Goal: Task Accomplishment & Management: Complete application form

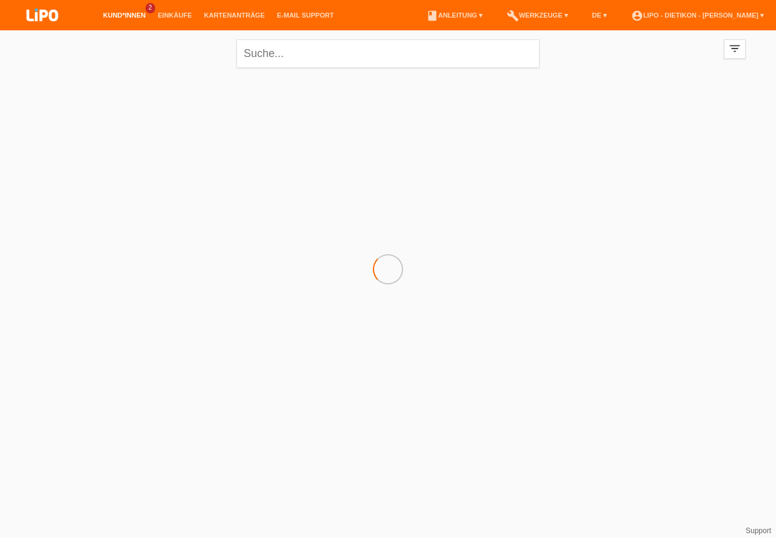
click at [129, 15] on link "Kund*innen" at bounding box center [124, 15] width 55 height 7
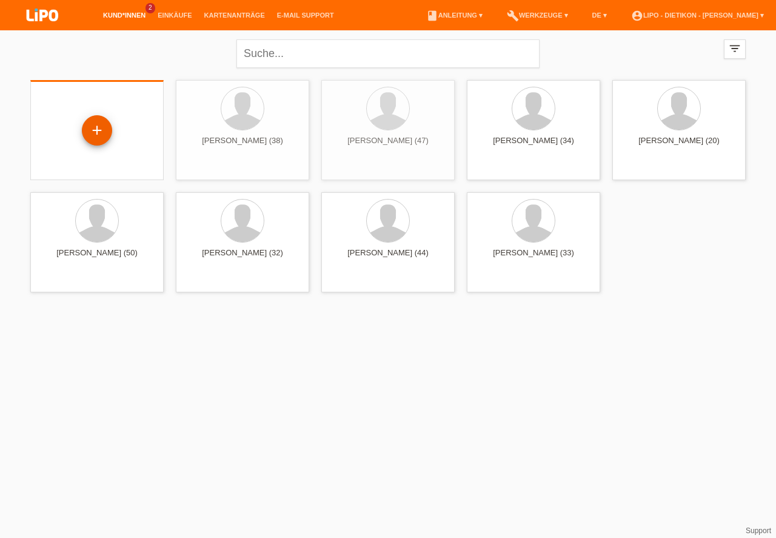
click at [101, 130] on div "+" at bounding box center [96, 130] width 29 height 21
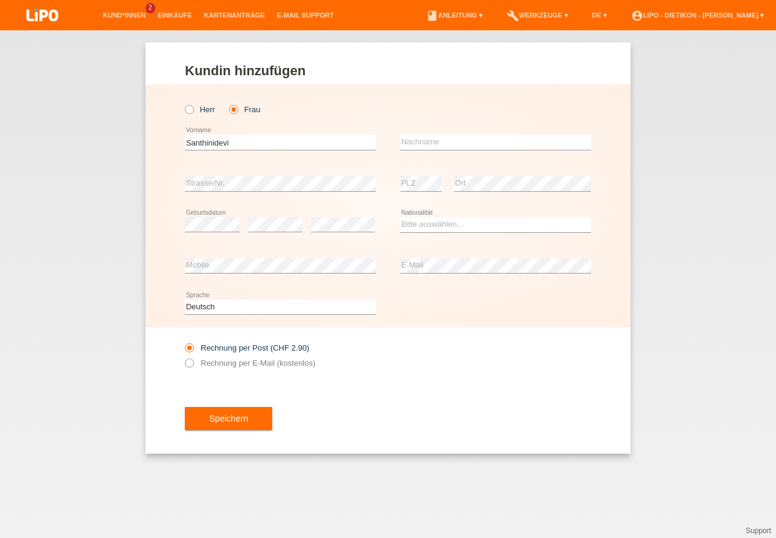
type input "Santhinidevi"
type input "Thavabalan"
select select "CH"
click at [267, 364] on label "Rechnung per E-Mail (kostenlos)" at bounding box center [250, 362] width 130 height 9
click at [193, 364] on input "Rechnung per E-Mail (kostenlos)" at bounding box center [189, 365] width 8 height 15
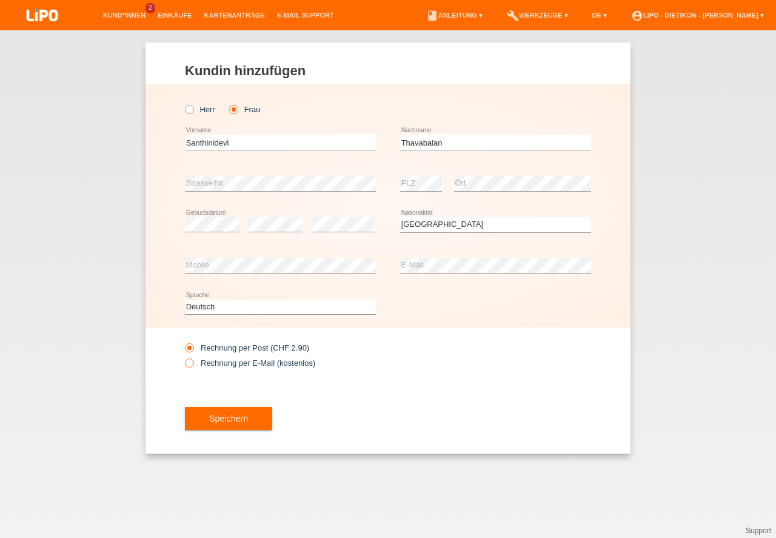
radio input "true"
click at [251, 349] on label "Rechnung per Post (CHF 2.90)" at bounding box center [247, 347] width 124 height 9
click at [193, 349] on input "Rechnung per Post (CHF 2.90)" at bounding box center [189, 350] width 8 height 15
radio input "true"
click at [230, 413] on button "Speichern" at bounding box center [228, 418] width 87 height 23
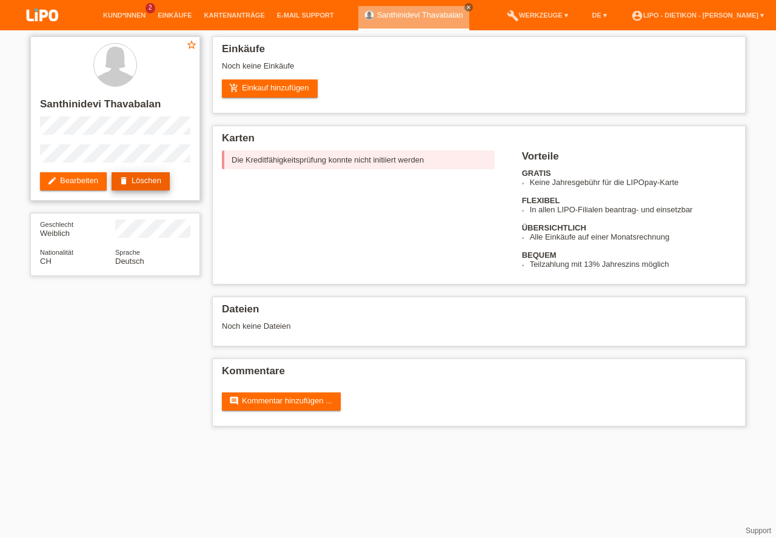
click at [158, 183] on link "delete Löschen" at bounding box center [141, 181] width 58 height 18
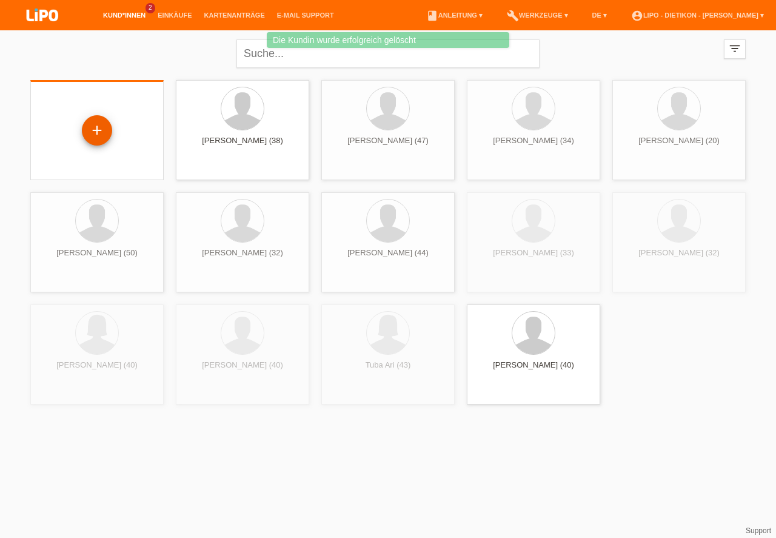
click at [100, 134] on div "+" at bounding box center [96, 130] width 29 height 21
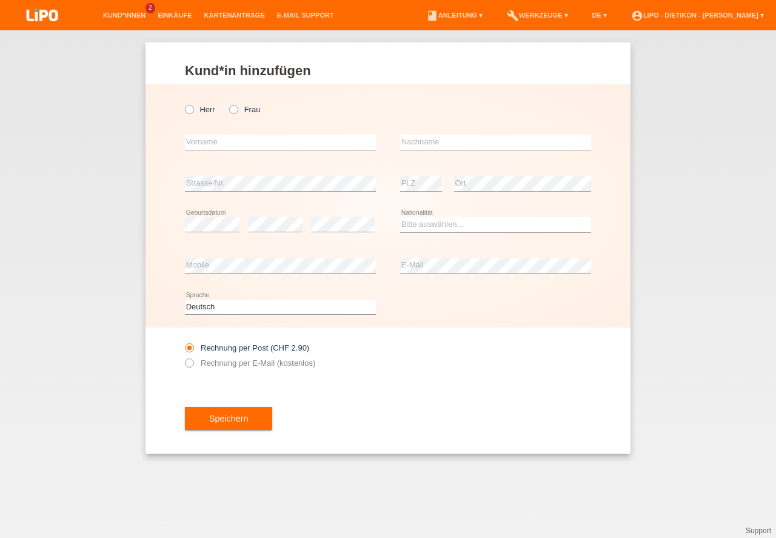
click at [183, 103] on icon at bounding box center [183, 103] width 0 height 0
click at [193, 110] on input "Herr" at bounding box center [189, 109] width 8 height 8
radio input "true"
click at [228, 143] on input "text" at bounding box center [280, 142] width 191 height 15
type input "Thavabalan"
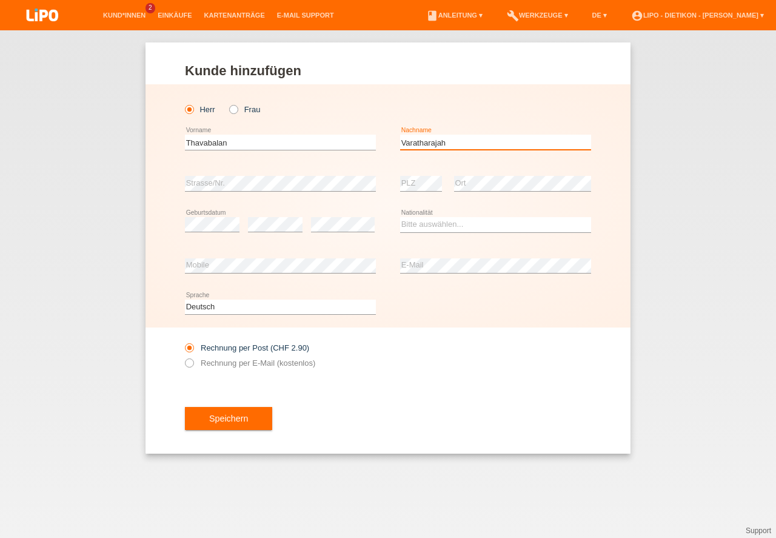
type input "Varatharajah"
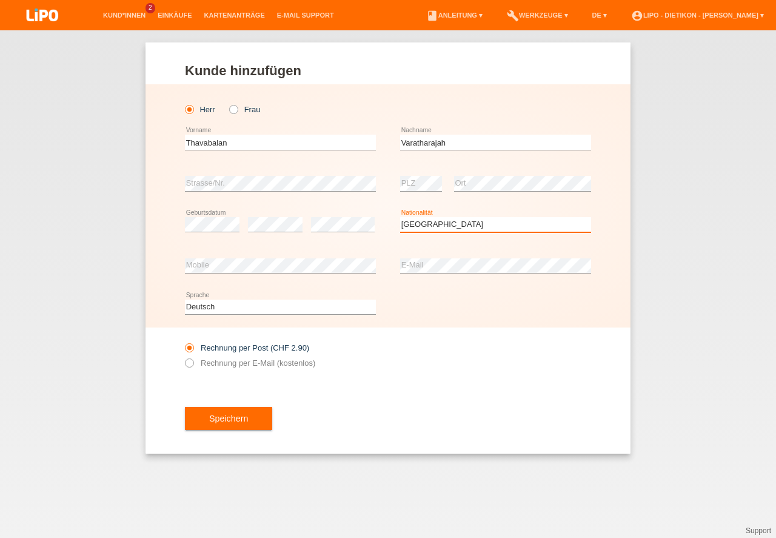
select select "CH"
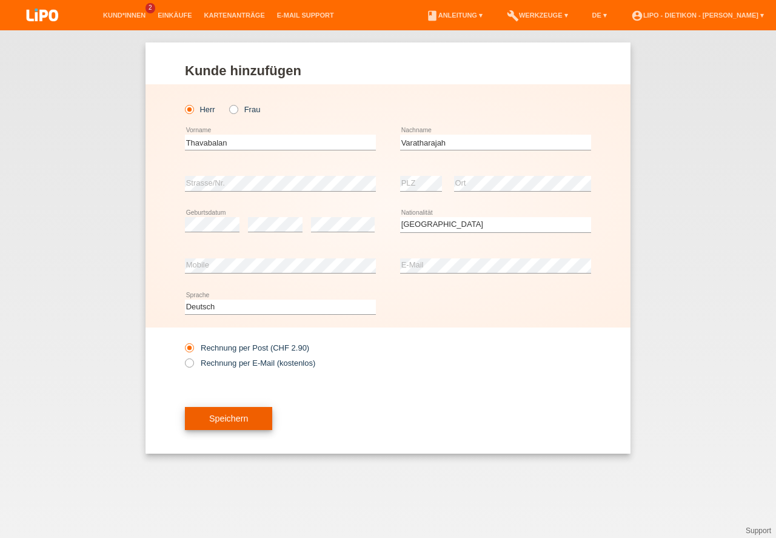
click at [221, 416] on button "Speichern" at bounding box center [228, 418] width 87 height 23
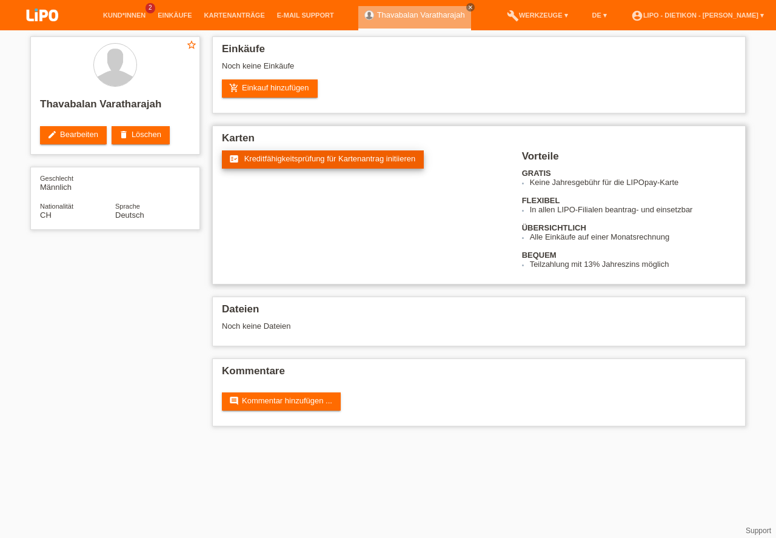
click at [355, 156] on span "Kreditfähigkeitsprüfung für Kartenantrag initiieren" at bounding box center [330, 158] width 172 height 9
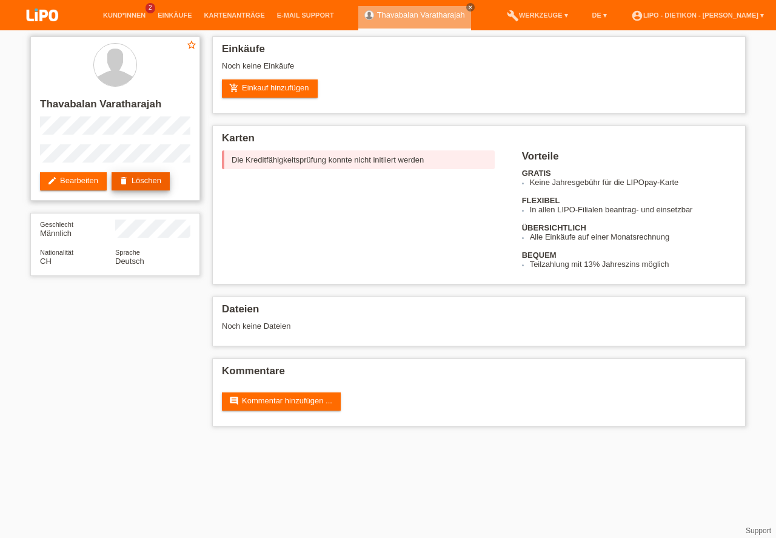
click at [157, 175] on link "delete Löschen" at bounding box center [141, 181] width 58 height 18
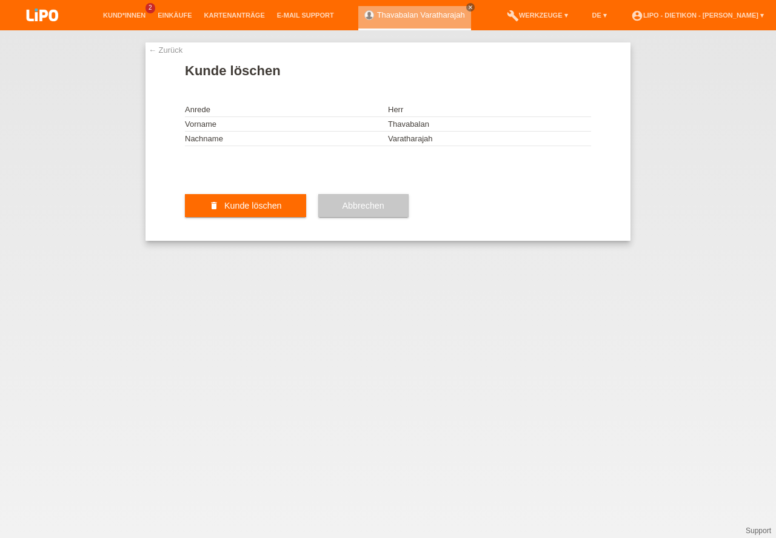
click at [270, 217] on button "delete Kunde löschen" at bounding box center [245, 205] width 121 height 23
